Goal: Information Seeking & Learning: Find specific fact

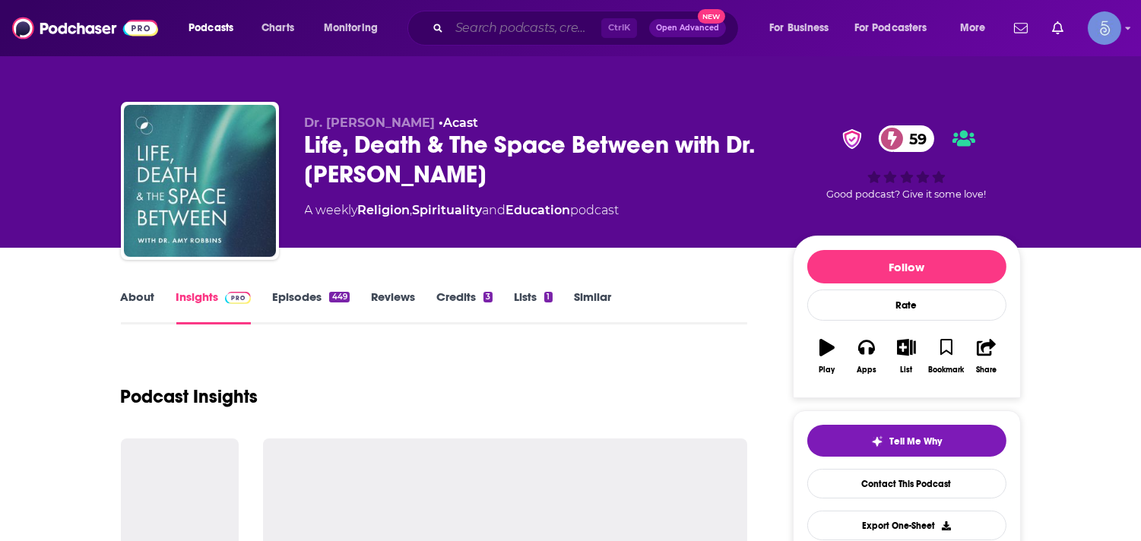
click at [473, 32] on input "Search podcasts, credits, & more..." at bounding box center [525, 28] width 152 height 24
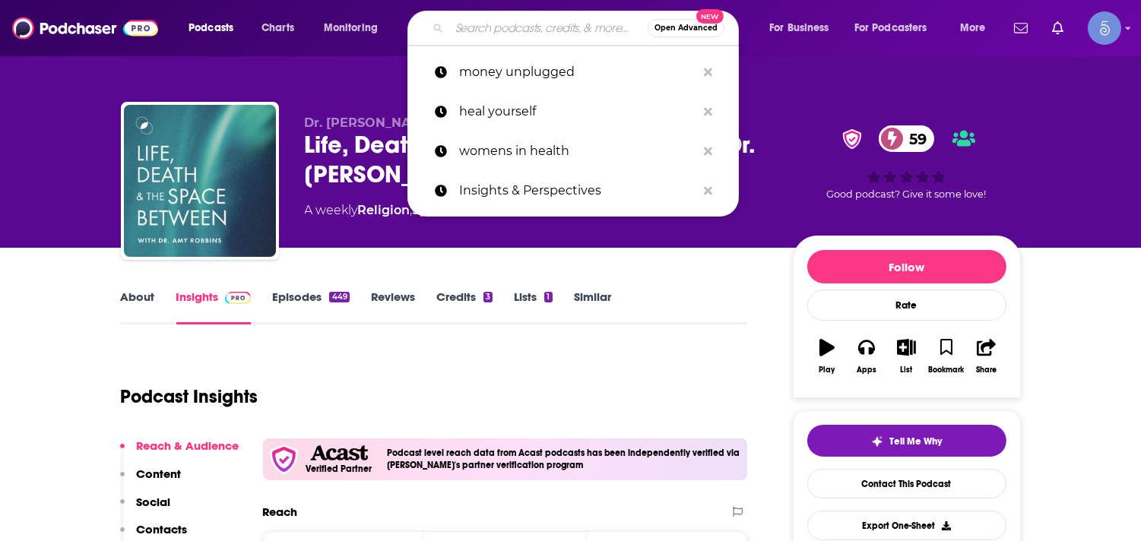
paste input "Intelligent Medicine"
type input "Intelligent Medicine"
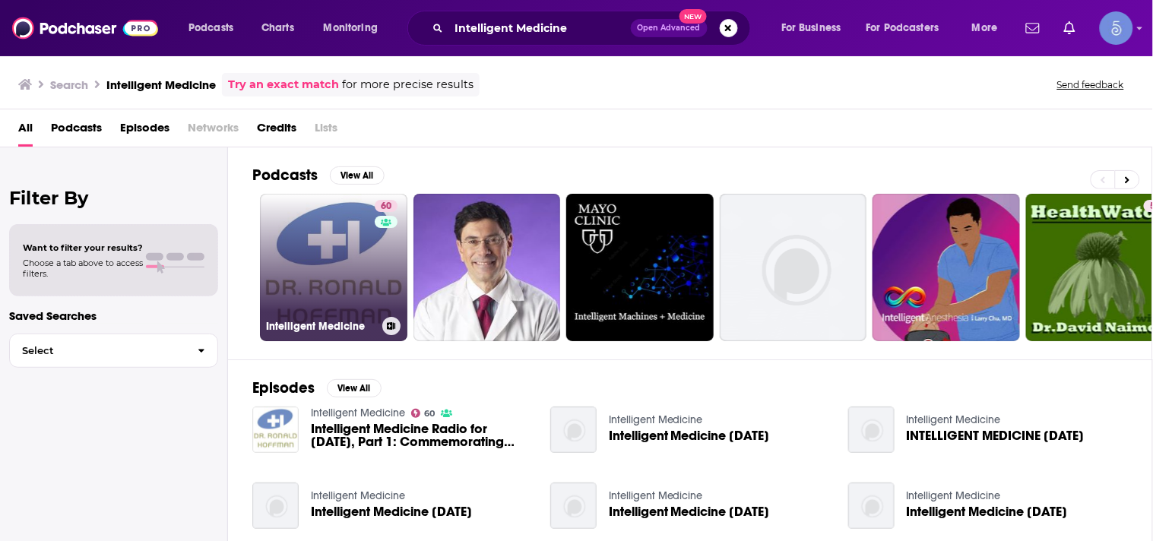
click at [377, 251] on div "60" at bounding box center [388, 258] width 27 height 117
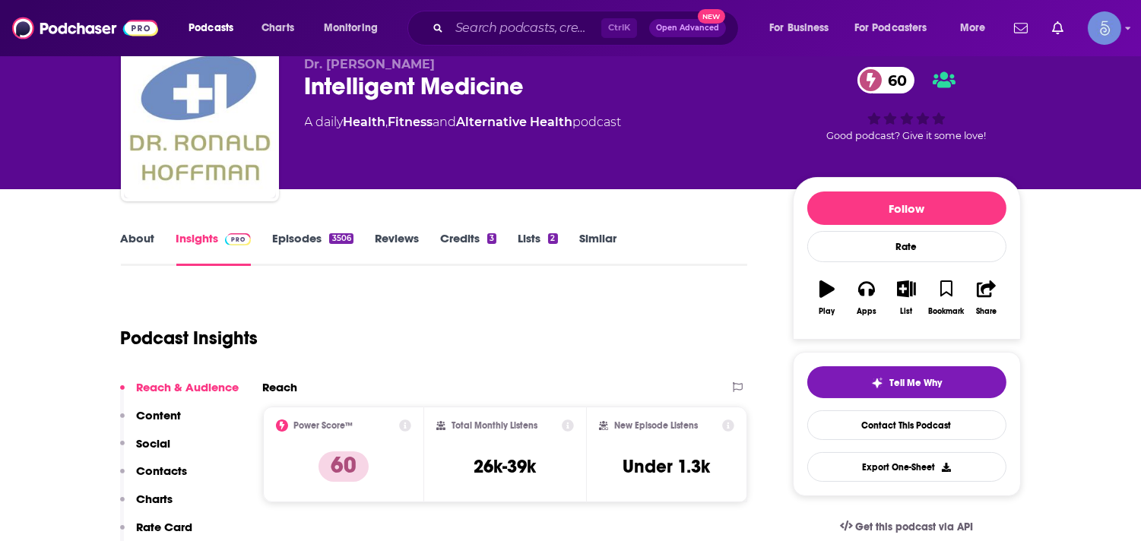
scroll to position [33, 0]
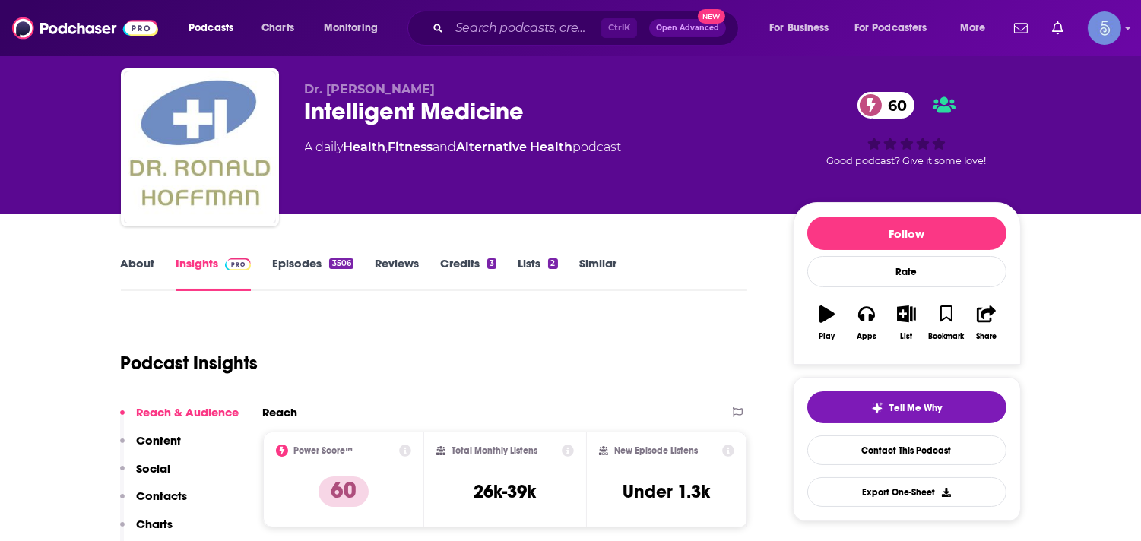
click at [19, 201] on div "Dr. [PERSON_NAME] Intelligent Medicine 60 A daily Health , Fitness and Alternat…" at bounding box center [570, 91] width 1141 height 248
